Goal: Transaction & Acquisition: Book appointment/travel/reservation

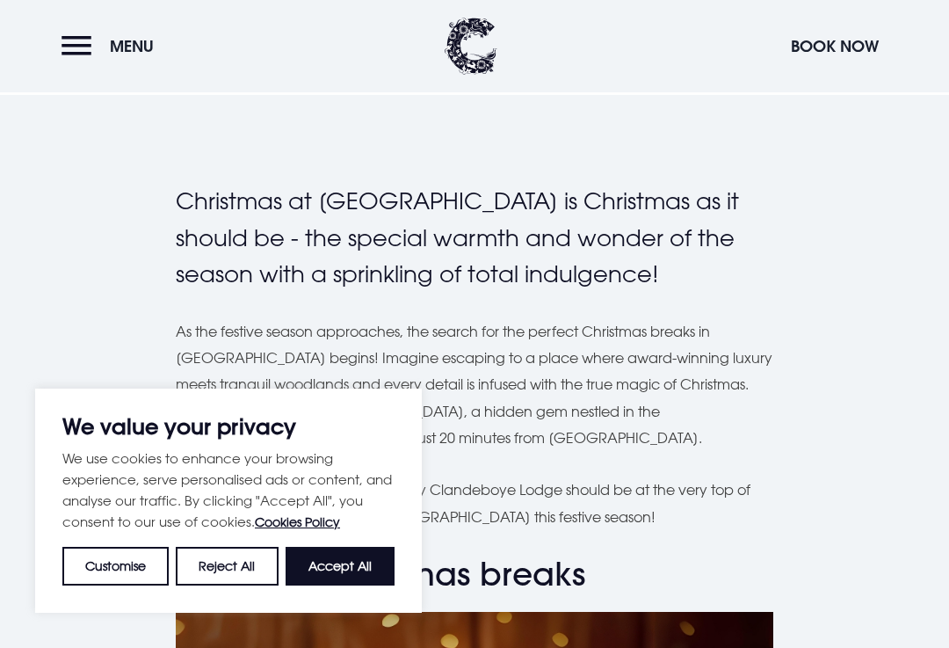
scroll to position [419, 0]
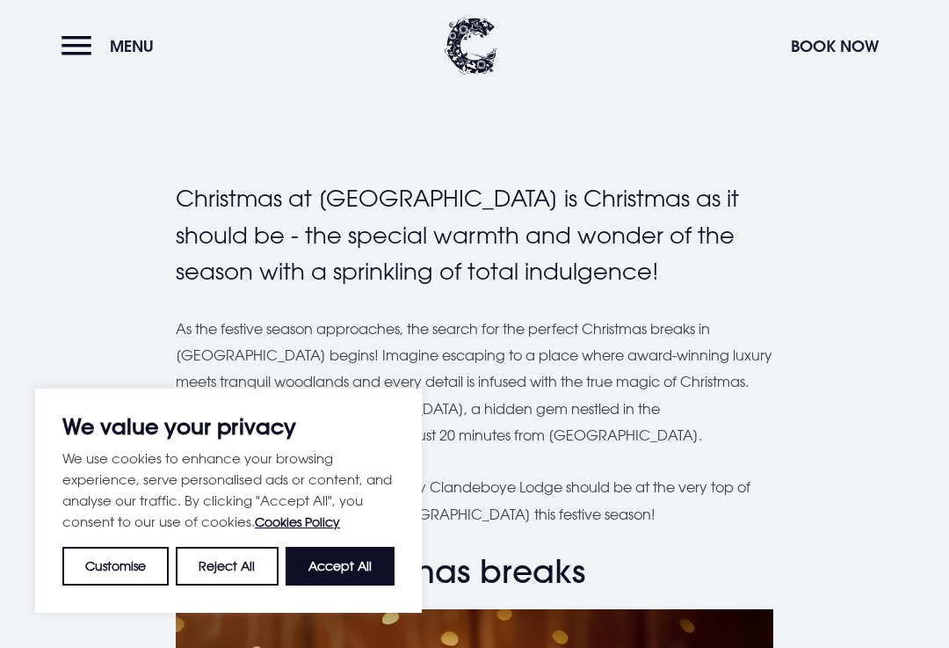
click at [353, 585] on button "Accept All" at bounding box center [340, 566] width 109 height 39
checkbox input "true"
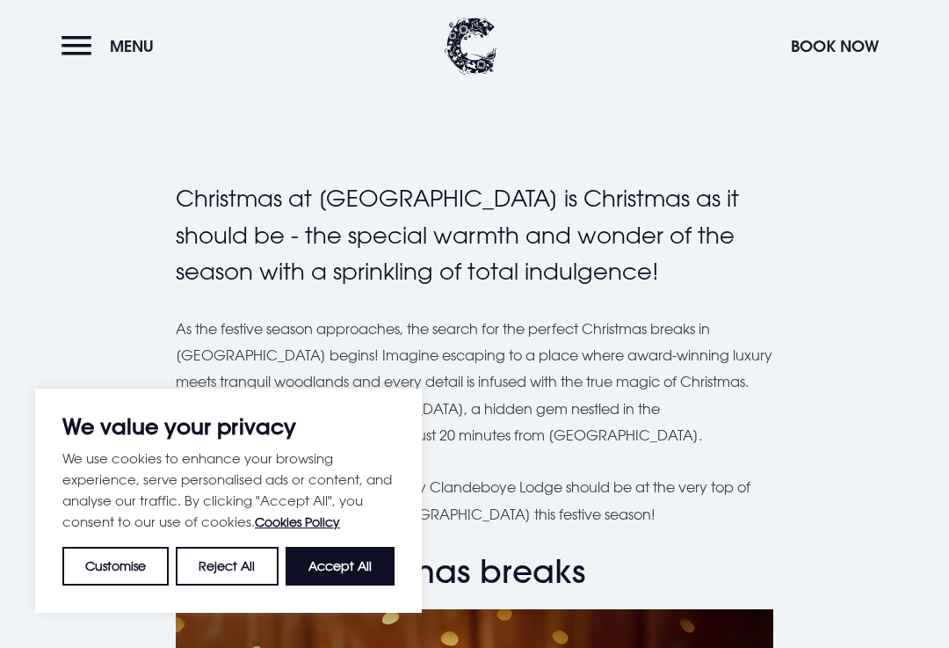
checkbox input "true"
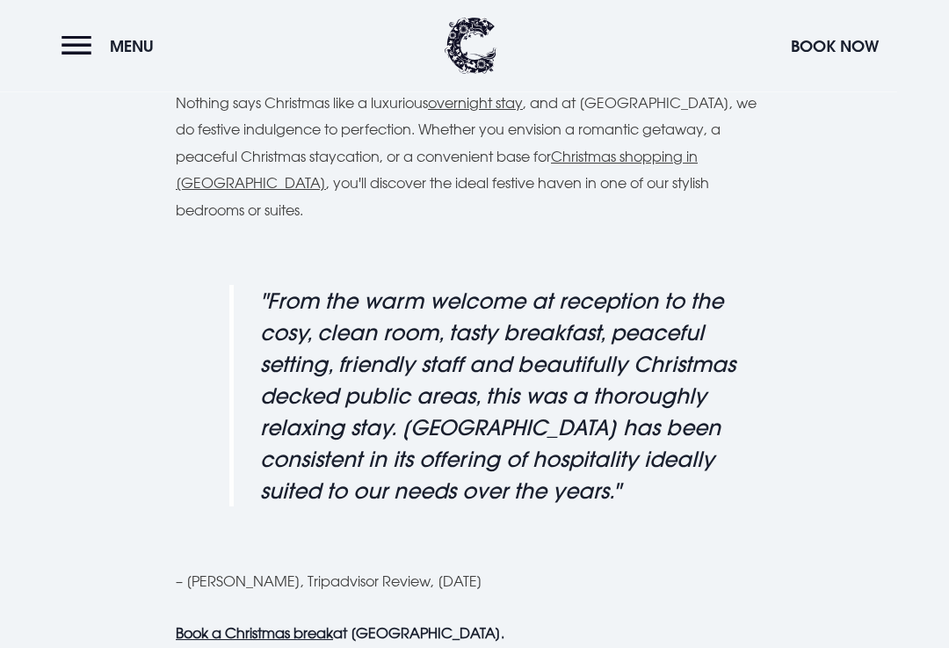
scroll to position [1366, 0]
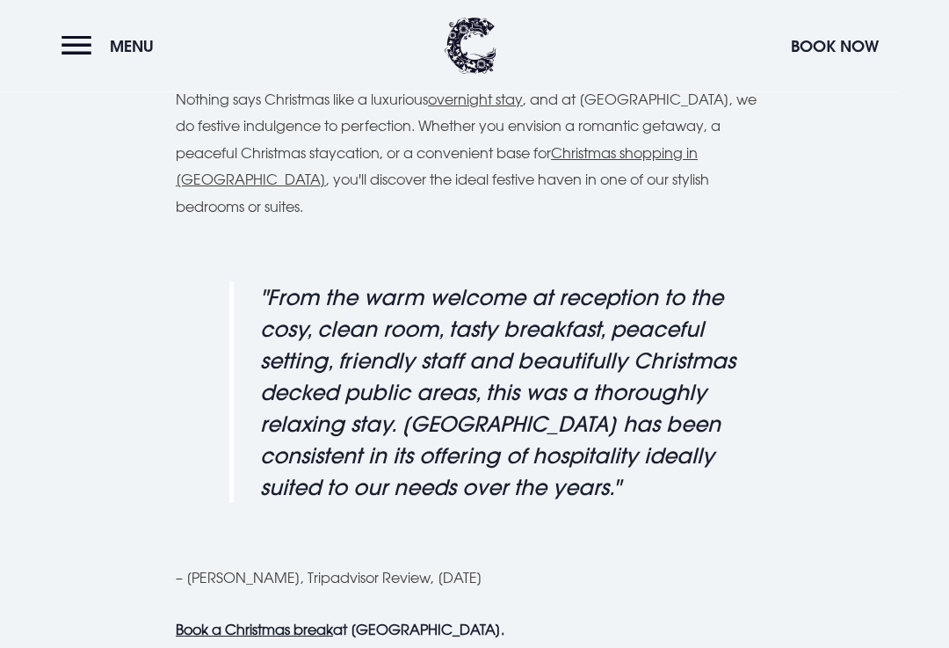
click at [307, 621] on u "Book a Christmas break" at bounding box center [254, 630] width 157 height 18
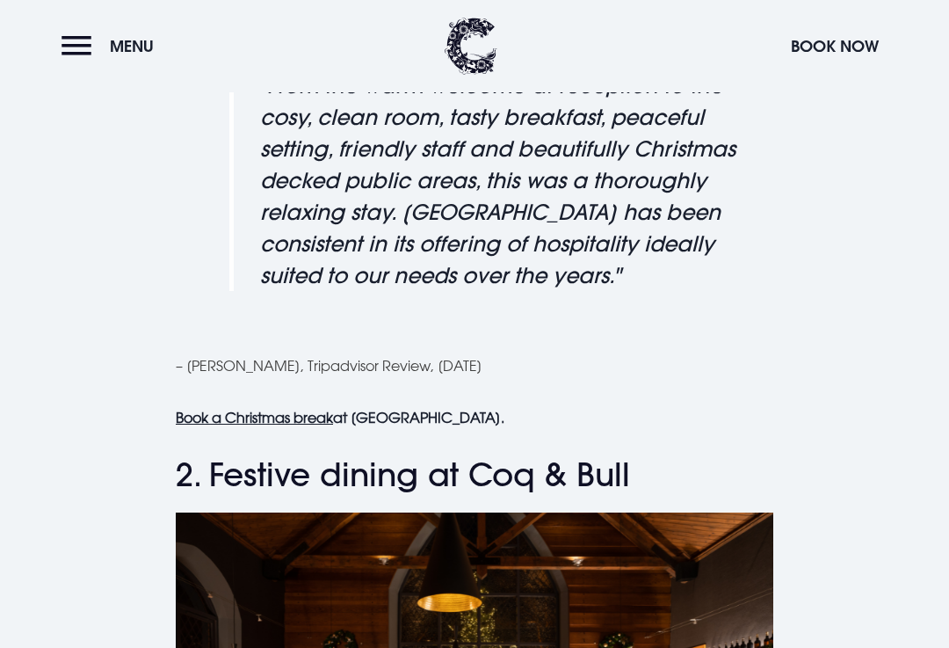
scroll to position [1580, 0]
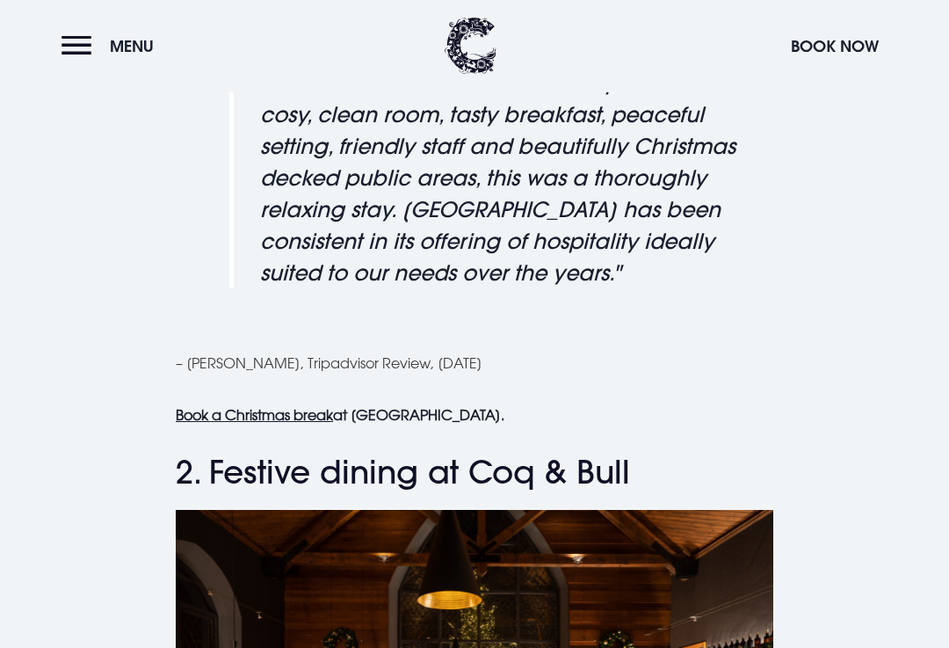
click at [281, 407] on u "Book a Christmas break" at bounding box center [254, 416] width 157 height 18
click at [84, 56] on button "Menu" at bounding box center [112, 46] width 101 height 38
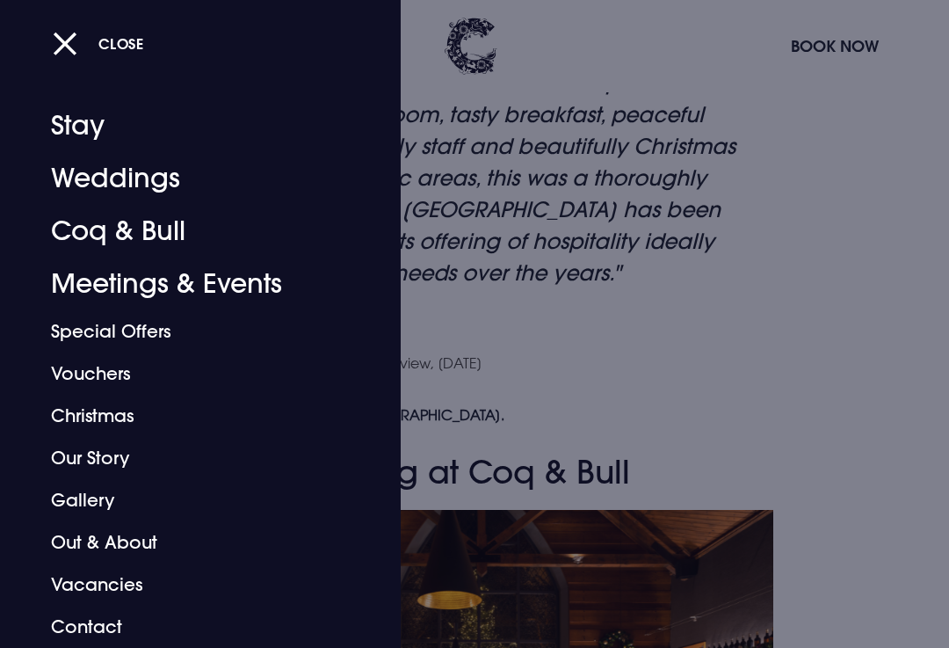
scroll to position [13, 0]
click at [109, 418] on link "Christmas" at bounding box center [188, 416] width 275 height 42
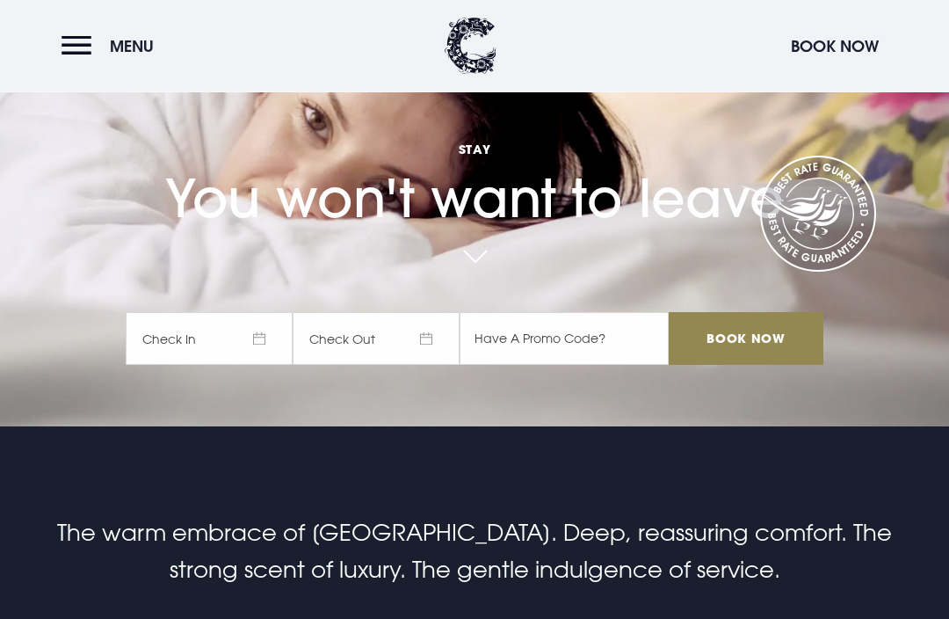
scroll to position [234, 0]
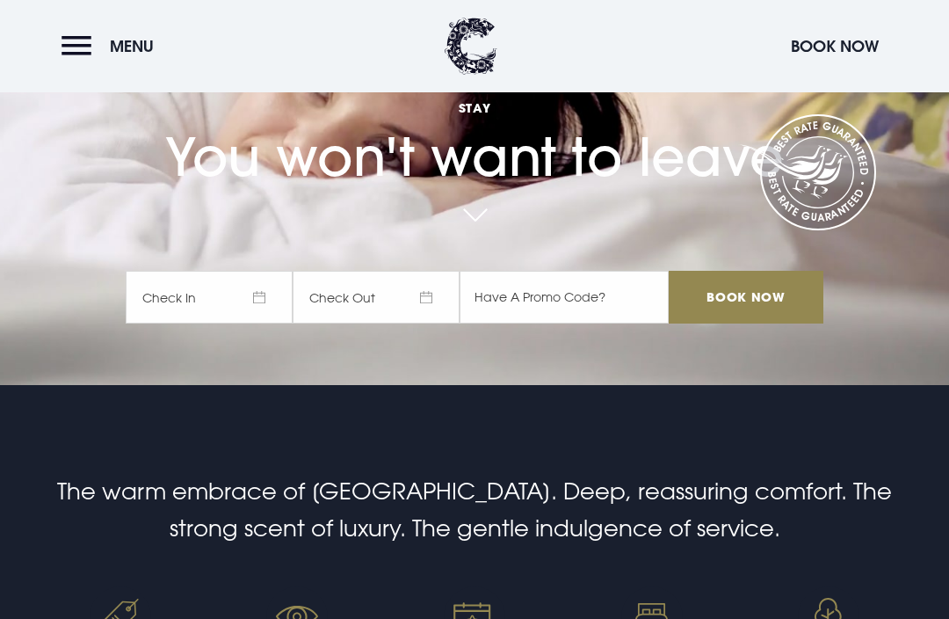
click at [261, 323] on span "Check In" at bounding box center [209, 297] width 167 height 53
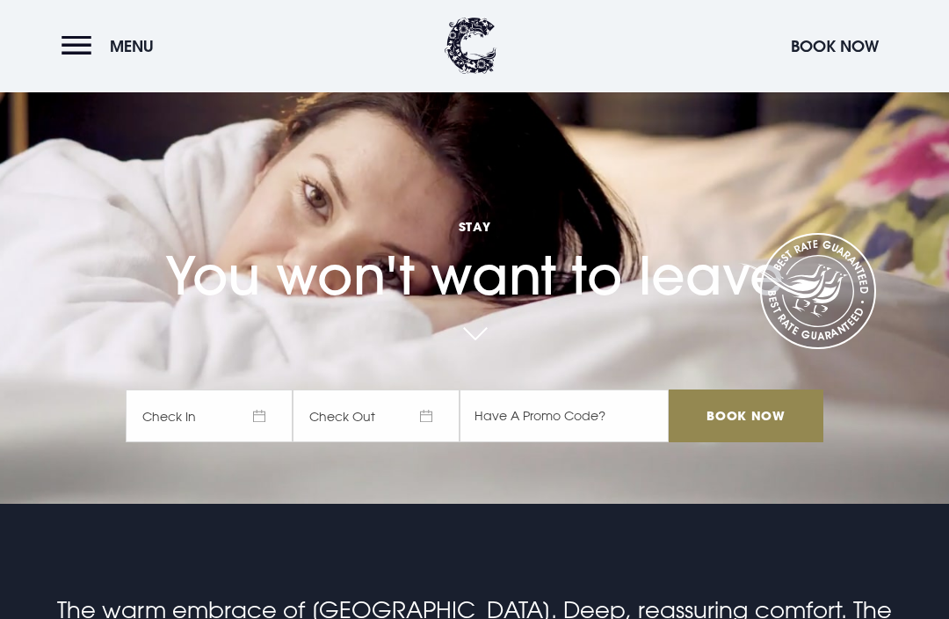
click at [260, 443] on span "Check In" at bounding box center [209, 416] width 167 height 53
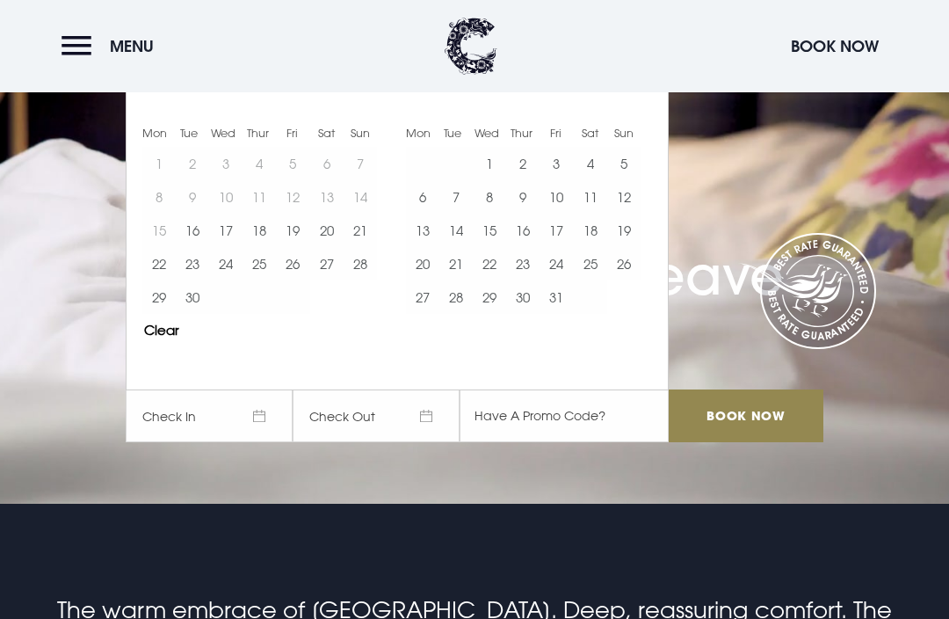
click at [647, 98] on button "Move forward to switch to the next month." at bounding box center [640, 81] width 33 height 33
click at [648, 98] on button "Move forward to switch to the next month." at bounding box center [640, 81] width 33 height 33
click at [489, 280] on button "24" at bounding box center [489, 263] width 33 height 33
click at [526, 280] on button "25" at bounding box center [522, 263] width 33 height 33
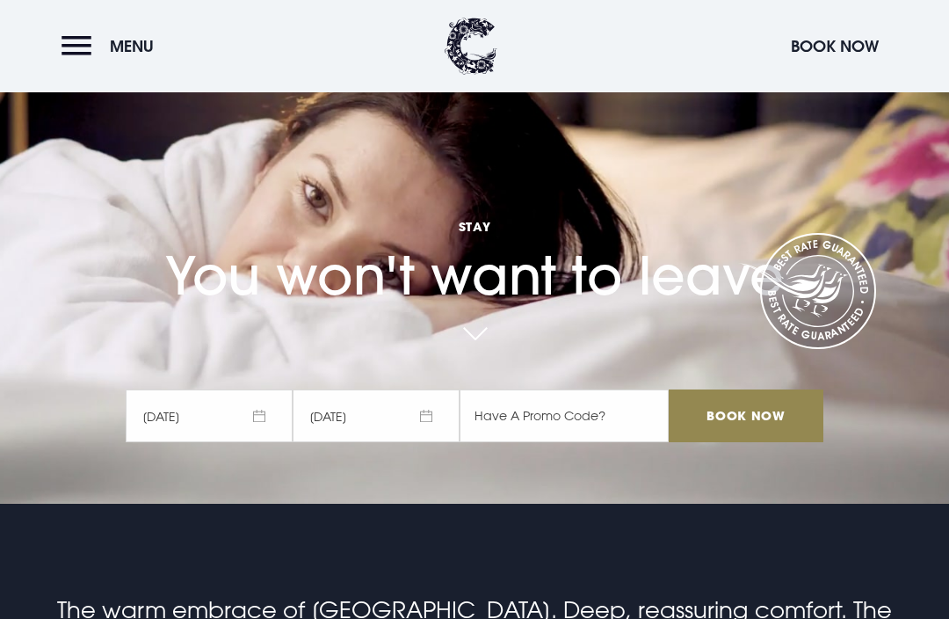
click at [762, 442] on input "Book Now" at bounding box center [746, 415] width 155 height 53
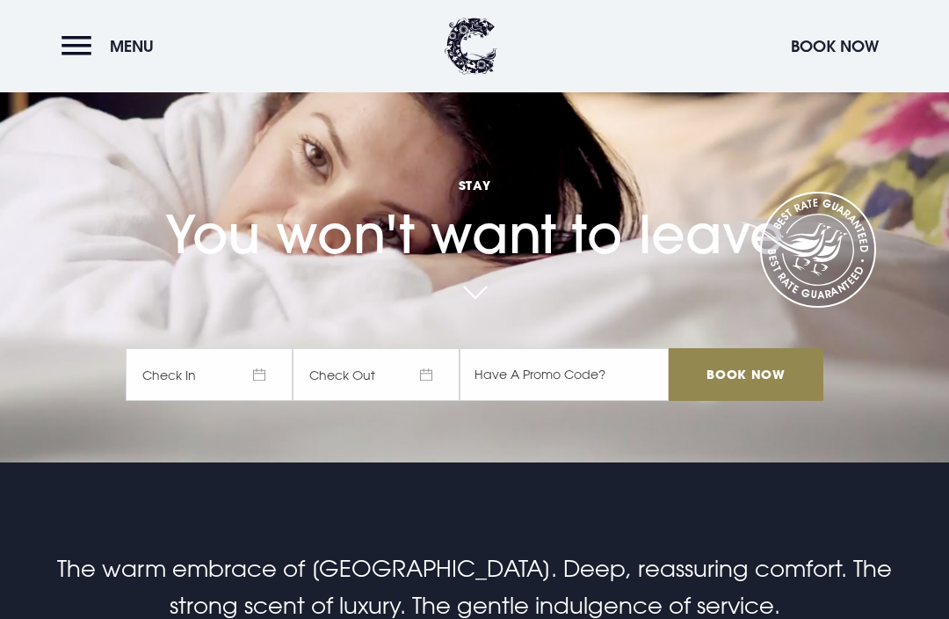
scroll to position [160, 0]
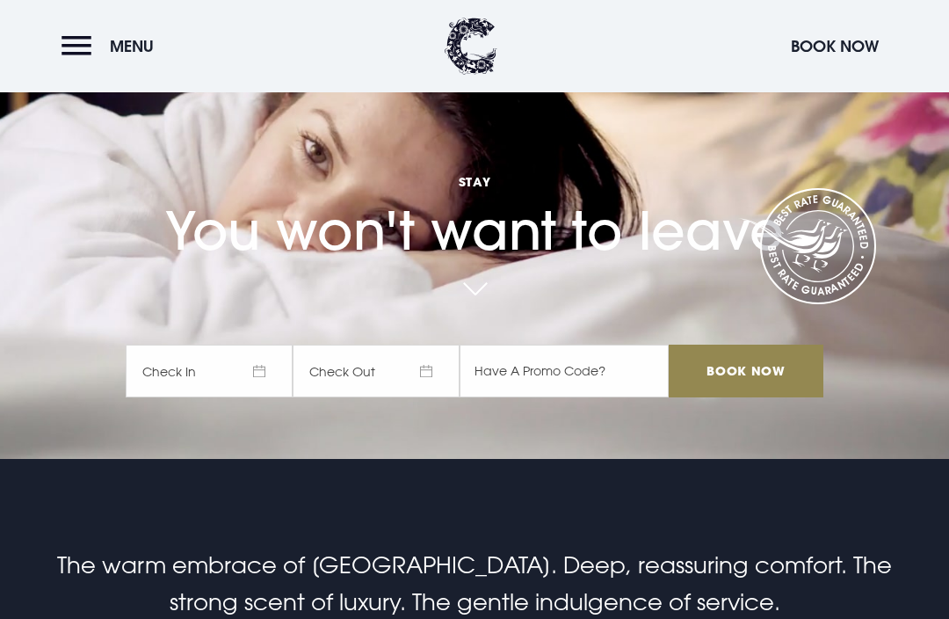
click at [262, 397] on span "Check In" at bounding box center [209, 370] width 167 height 53
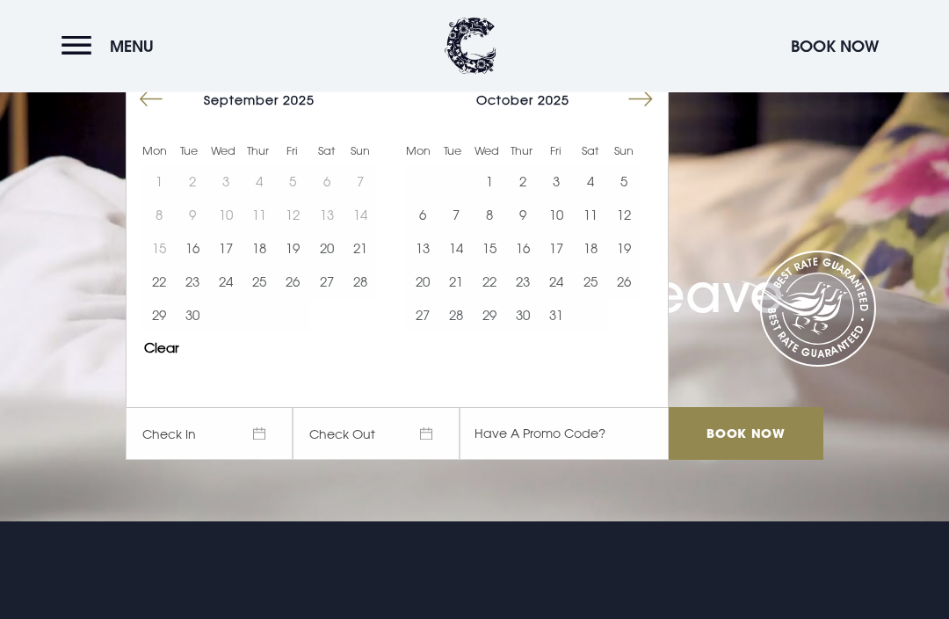
click at [635, 117] on button "Move forward to switch to the next month." at bounding box center [640, 99] width 33 height 33
click at [643, 116] on button "Move forward to switch to the next month." at bounding box center [640, 99] width 33 height 33
click at [485, 298] on button "24" at bounding box center [489, 280] width 33 height 33
click at [559, 298] on button "26" at bounding box center [556, 280] width 33 height 33
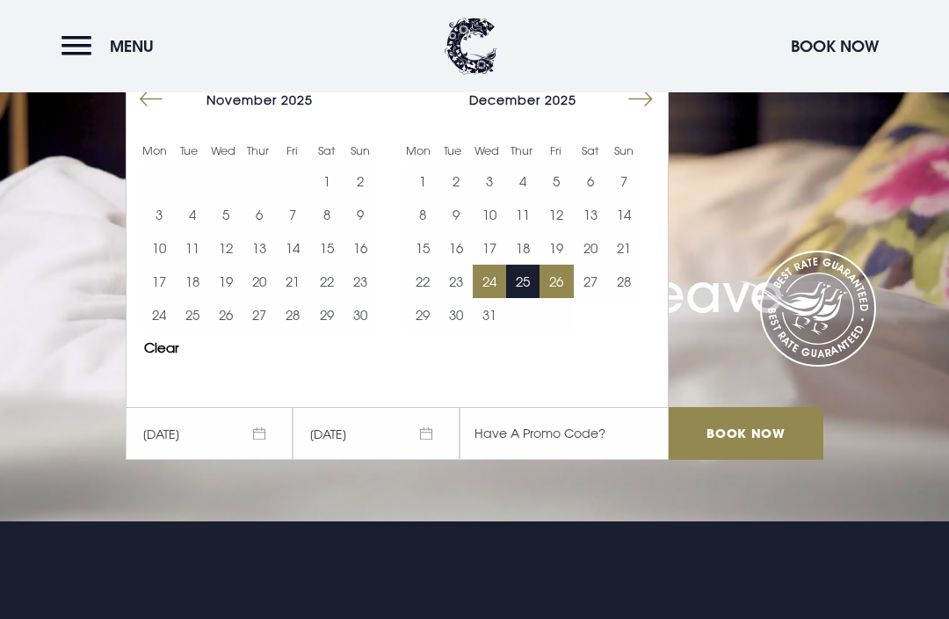
click at [757, 460] on input "Book Now" at bounding box center [746, 433] width 155 height 53
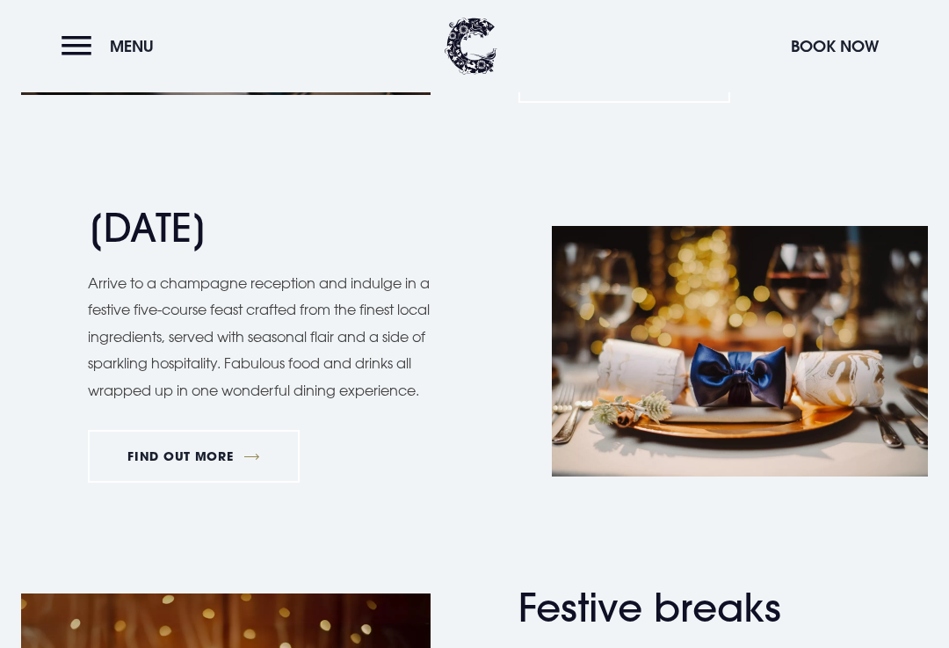
scroll to position [1608, 0]
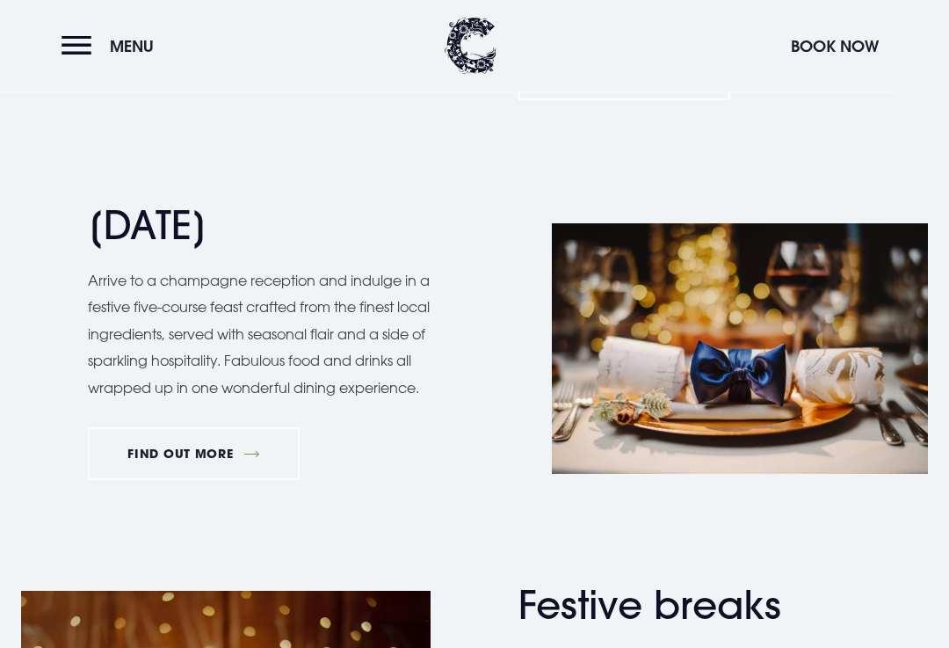
click at [220, 434] on link "FIND OUT MORE" at bounding box center [194, 454] width 212 height 53
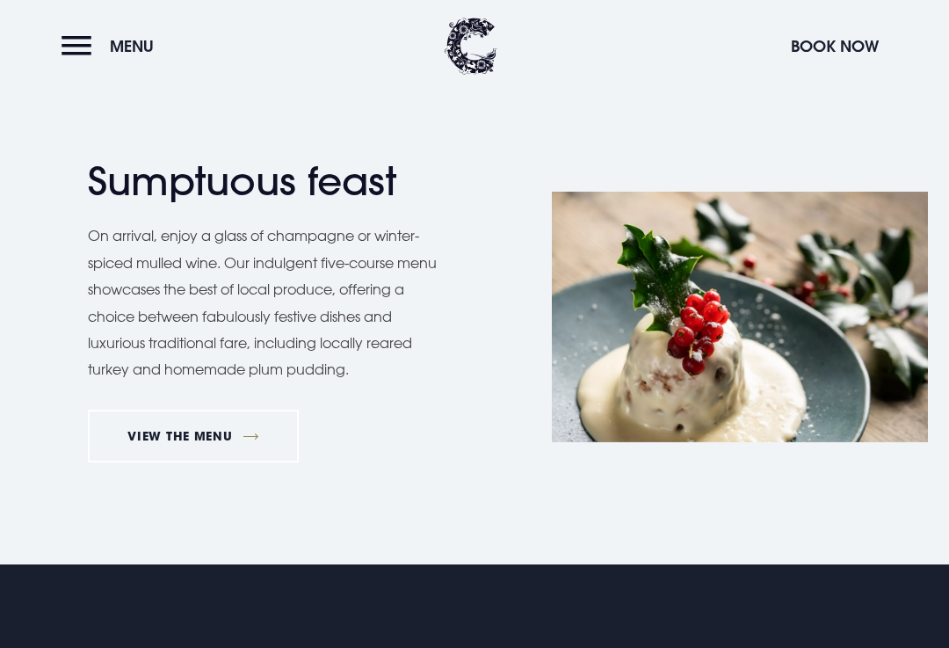
scroll to position [1287, 0]
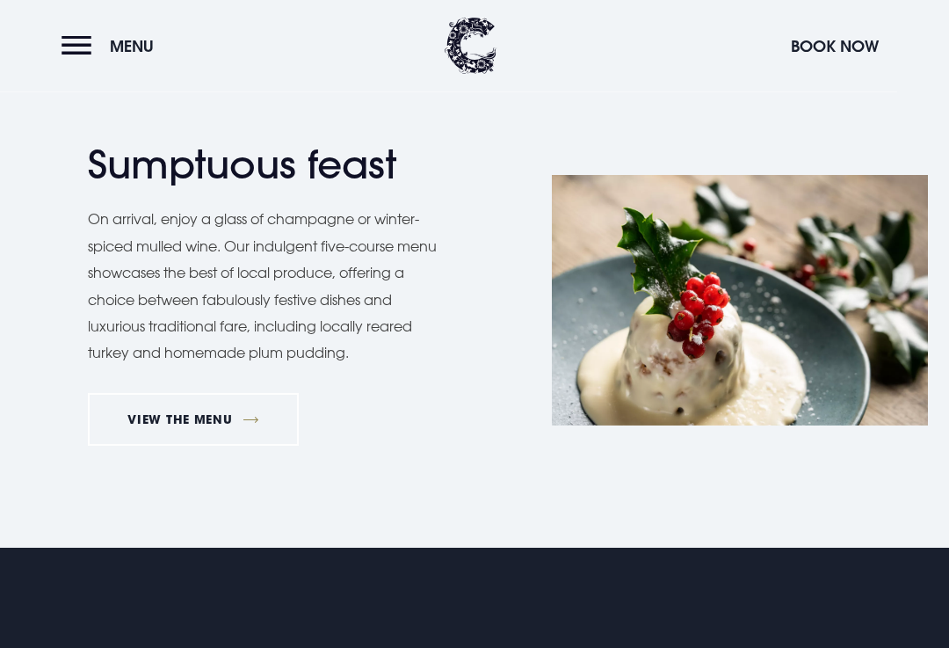
click at [251, 411] on link "VIEW THE MENU" at bounding box center [193, 420] width 211 height 53
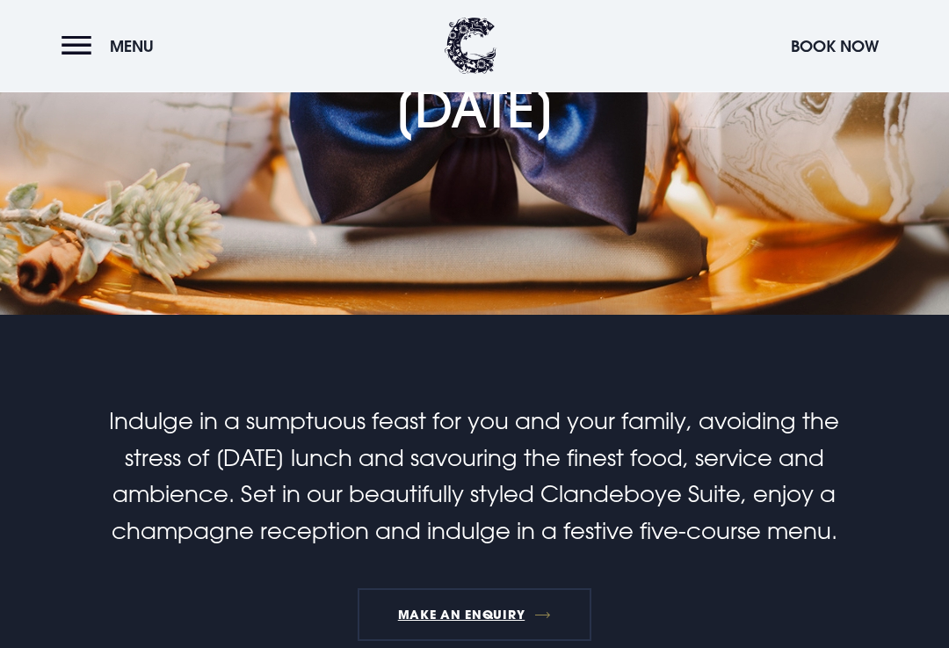
scroll to position [0, 0]
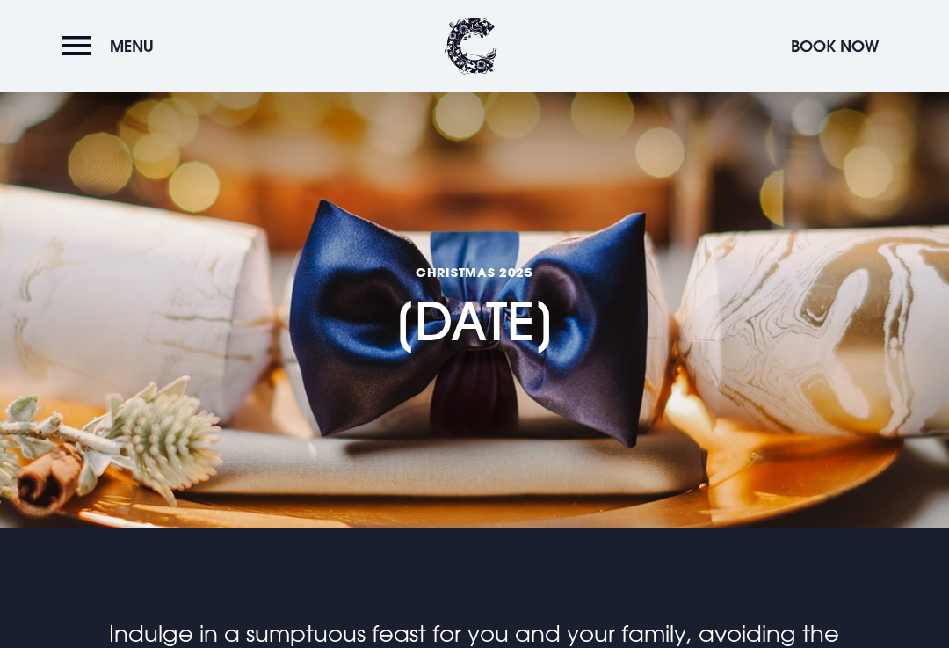
click at [77, 54] on button "Menu" at bounding box center [112, 46] width 101 height 38
